Goal: Navigation & Orientation: Find specific page/section

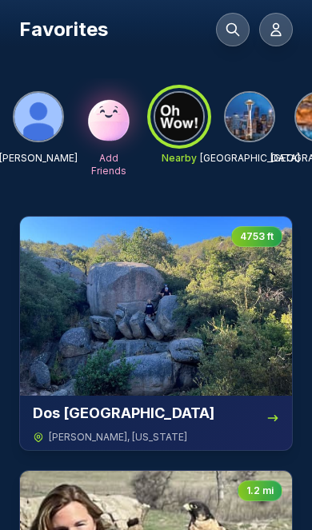
click at [233, 32] on icon at bounding box center [233, 30] width 16 height 16
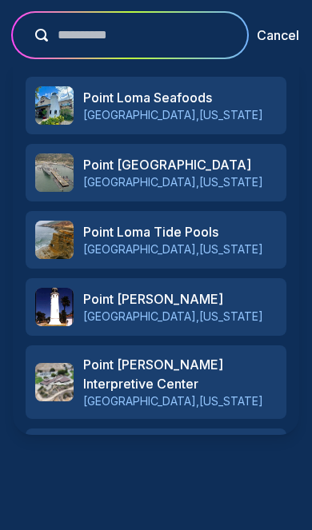
type input "**********"
click at [190, 453] on h3 "Point Dume" at bounding box center [179, 449] width 193 height 19
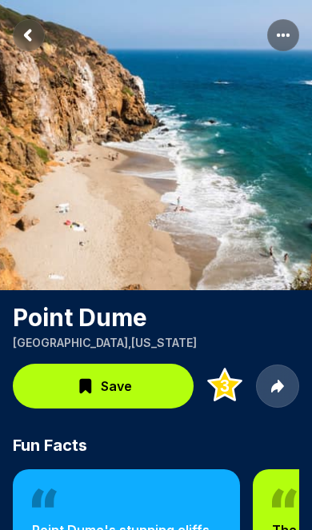
click at [277, 35] on circle "More options" at bounding box center [278, 35] width 3 height 3
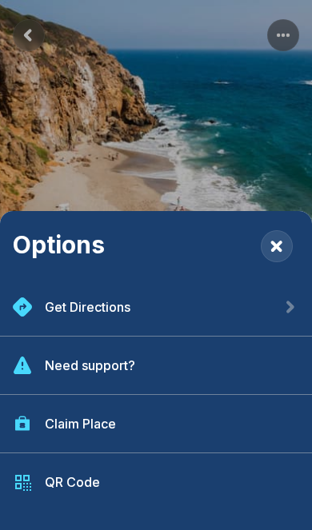
click at [253, 169] on div "Options Get Directions Need support? Claim Place QR Code" at bounding box center [156, 265] width 312 height 530
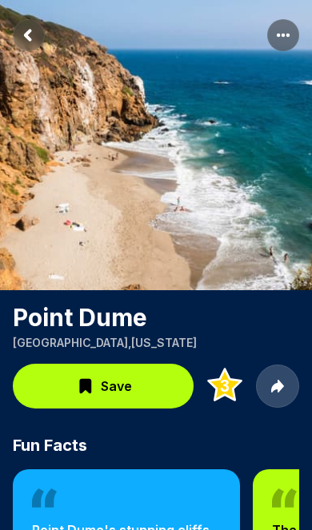
click at [285, 34] on rect "More options" at bounding box center [283, 35] width 32 height 32
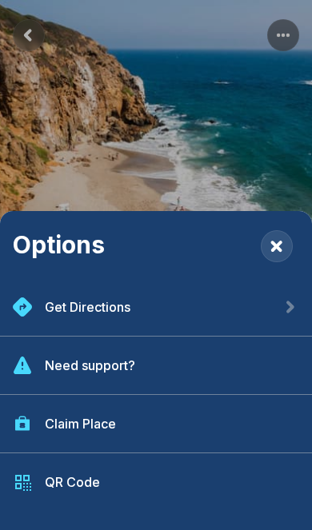
click at [261, 144] on div "Options Get Directions Need support? Claim Place QR Code" at bounding box center [156, 265] width 312 height 530
